Goal: Book appointment/travel/reservation

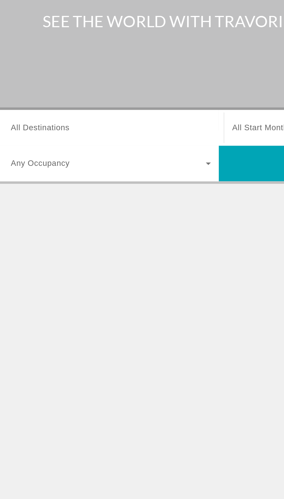
click at [67, 135] on input "Destination All Destinations" at bounding box center [79, 137] width 117 height 7
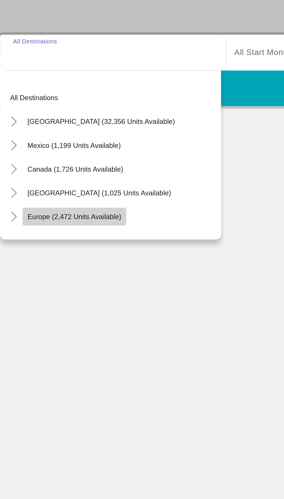
click at [64, 232] on span "Europe (2,472 units available)" at bounding box center [56, 233] width 55 height 5
type input "**********"
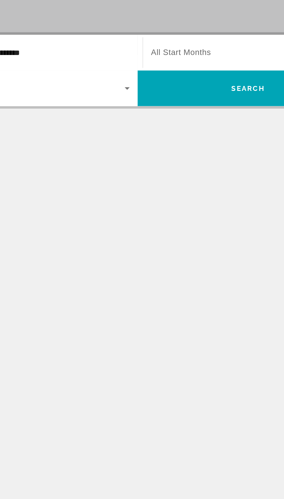
click at [179, 136] on span "All Start Months" at bounding box center [167, 137] width 35 height 5
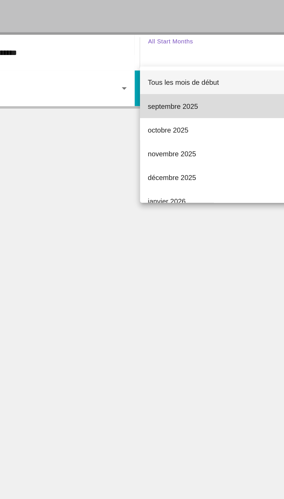
click at [174, 163] on mat-option "septembre 2025" at bounding box center [208, 169] width 126 height 14
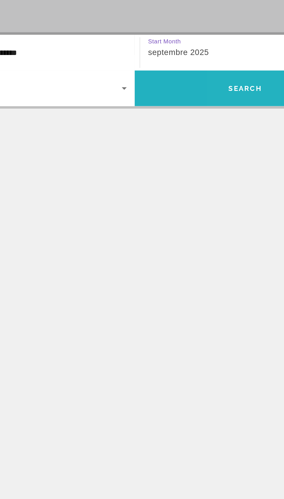
click at [206, 158] on span "Search" at bounding box center [207, 158] width 20 height 5
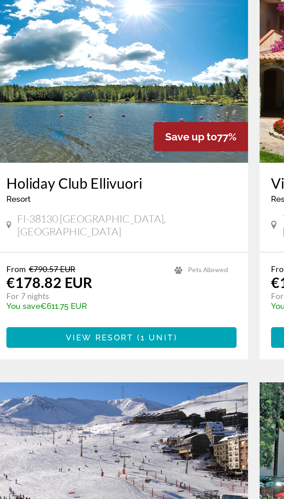
scroll to position [62, 0]
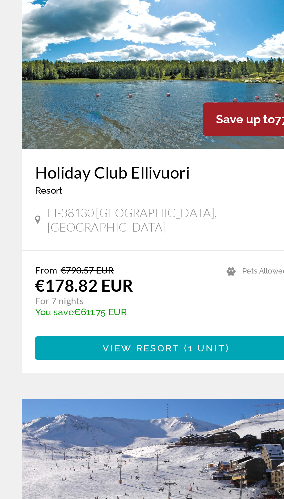
click at [84, 276] on p "From €790.57 EUR" at bounding box center [56, 278] width 79 height 5
click at [76, 237] on h3 "Holiday Club Ellivuori" at bounding box center [75, 234] width 116 height 9
